Goal: Transaction & Acquisition: Subscribe to service/newsletter

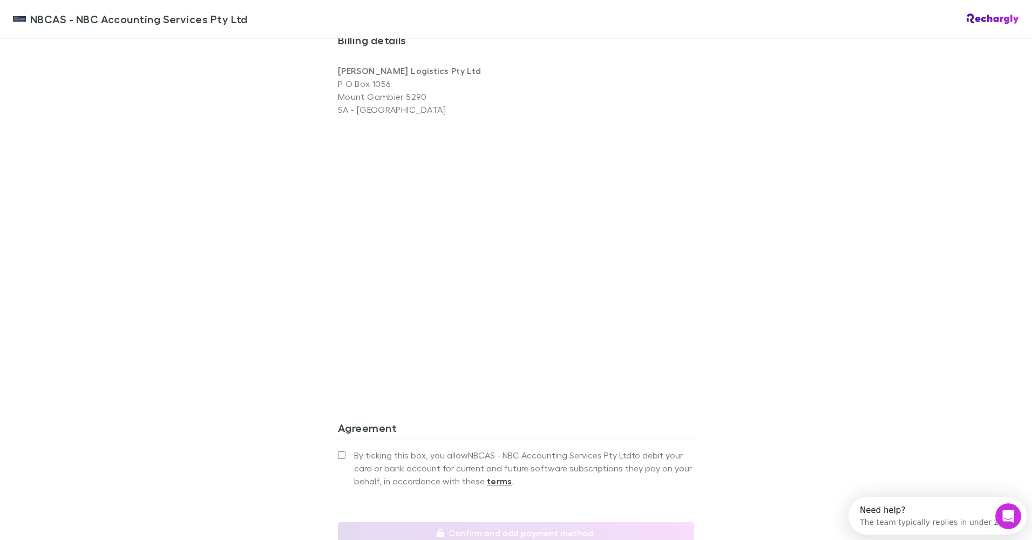
scroll to position [858, 0]
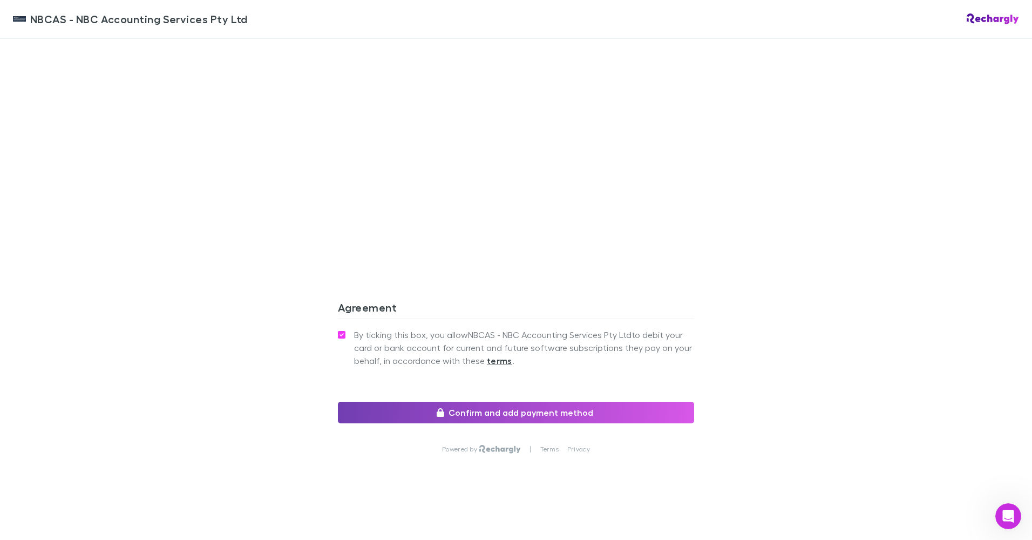
click at [538, 411] on button "Confirm and add payment method" at bounding box center [516, 413] width 356 height 22
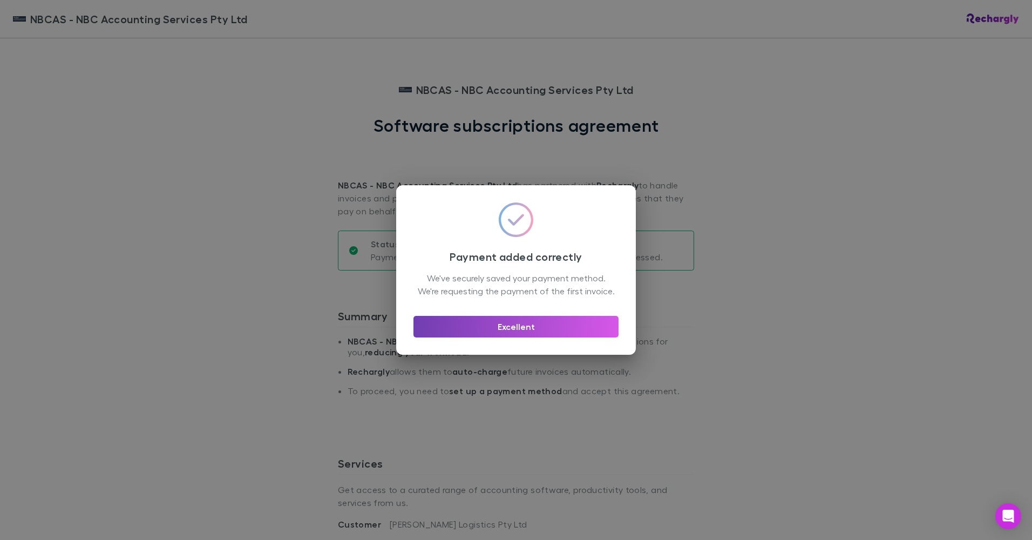
click at [524, 332] on button "Excellent" at bounding box center [516, 327] width 205 height 22
